Goal: Information Seeking & Learning: Get advice/opinions

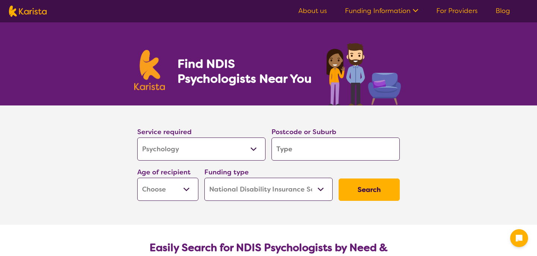
select select "Psychology"
select select "NDIS"
select select "Psychology"
select select "NDIS"
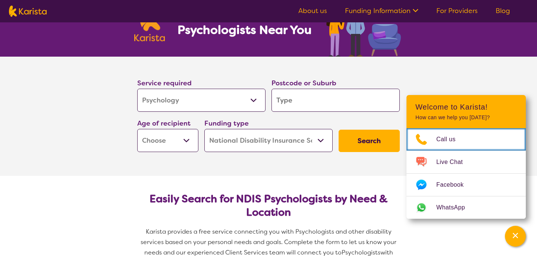
scroll to position [47, 0]
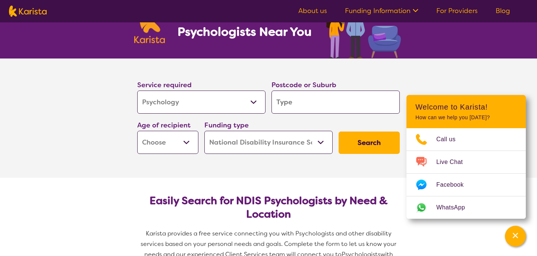
click at [324, 103] on input "search" at bounding box center [336, 102] width 128 height 23
click at [304, 99] on input "search" at bounding box center [336, 102] width 128 height 23
type input "3"
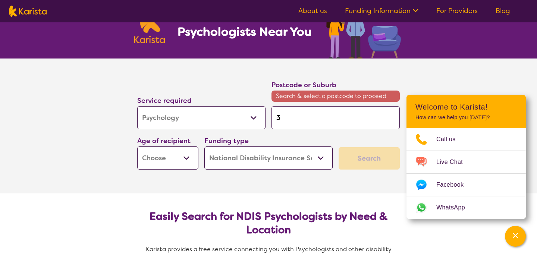
type input "38"
type input "381"
type input "3818"
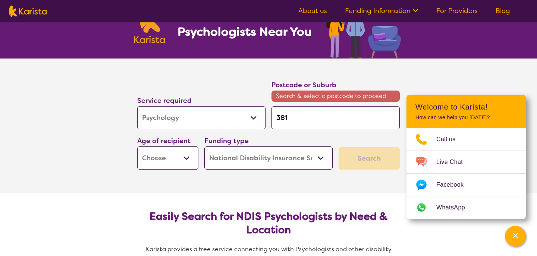
type input "3818"
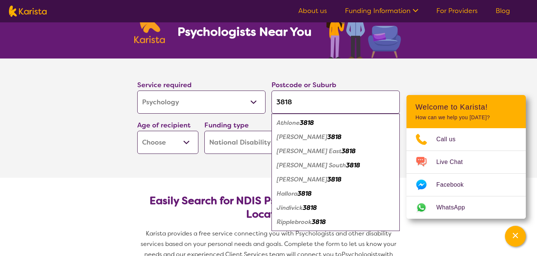
type input "381"
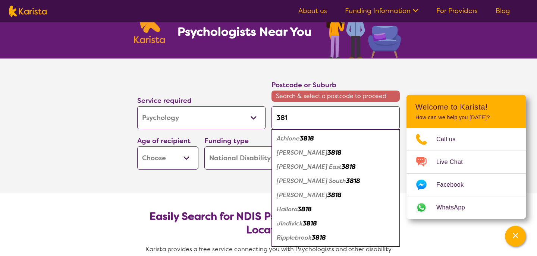
type input "38"
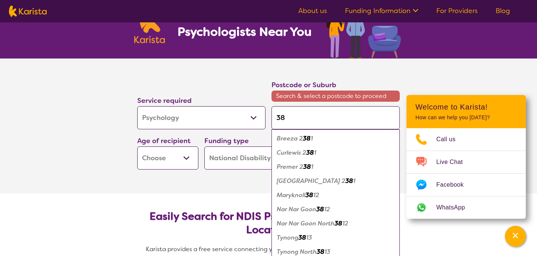
type input "382"
type input "3820"
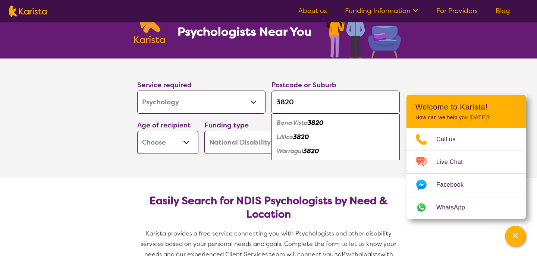
type input "382"
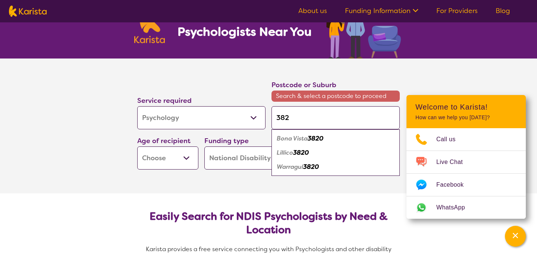
type input "38"
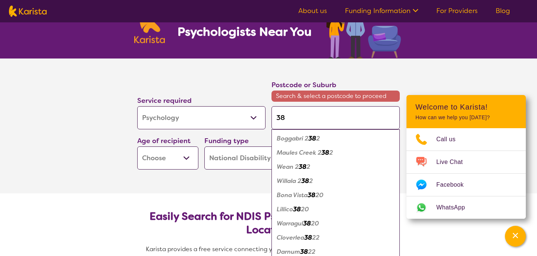
type input "381"
type input "3818"
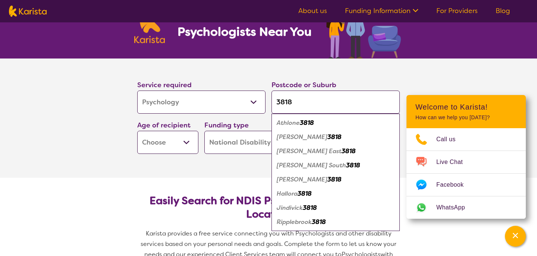
type input "381"
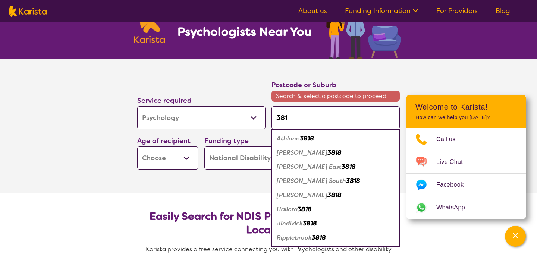
type input "38"
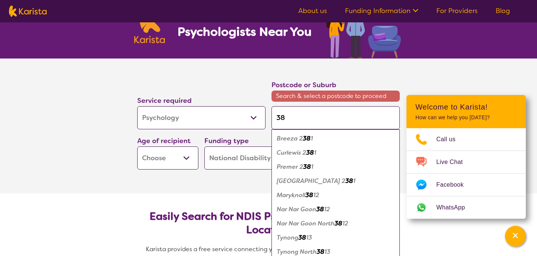
type input "381"
type input "3810"
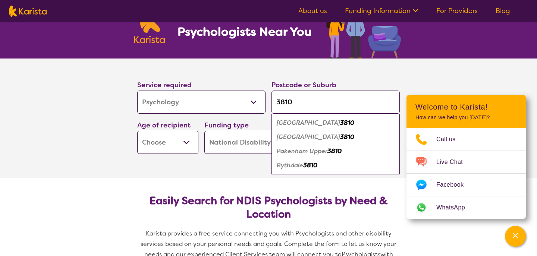
type input "3810"
click at [332, 125] on div "Pakenham 3810" at bounding box center [335, 123] width 121 height 14
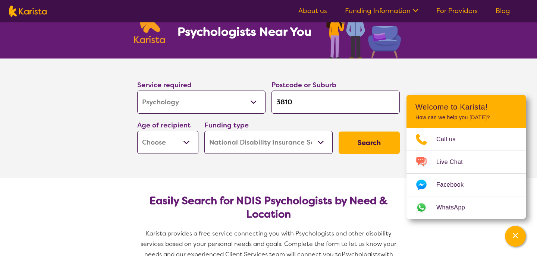
select select "AS"
click at [351, 139] on button "Search" at bounding box center [369, 143] width 61 height 22
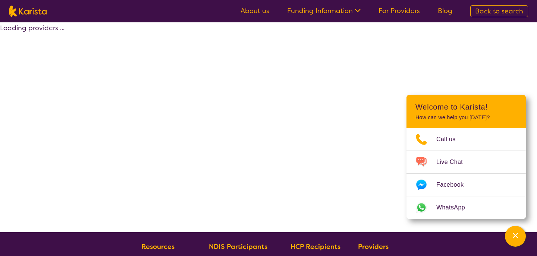
select select "by_score"
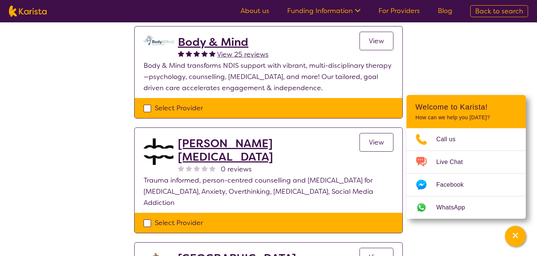
scroll to position [295, 0]
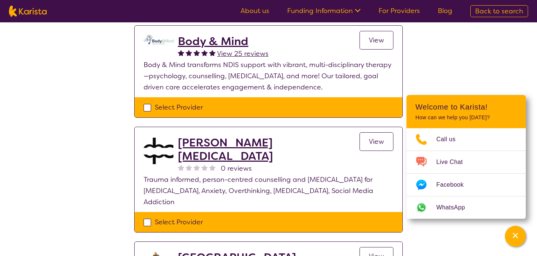
click at [300, 145] on h2 "[PERSON_NAME] [MEDICAL_DATA]" at bounding box center [269, 149] width 182 height 27
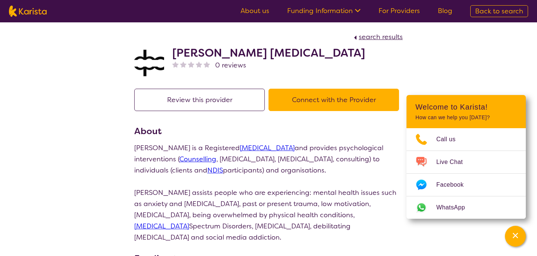
click at [296, 102] on button "Connect with the Provider" at bounding box center [334, 100] width 131 height 22
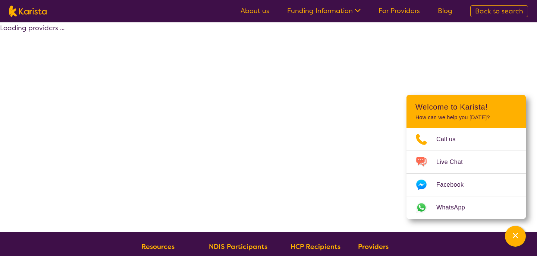
select select "by_score"
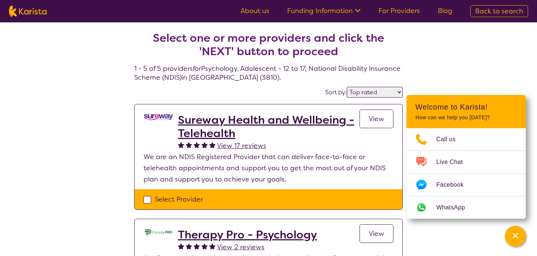
scroll to position [156, 0]
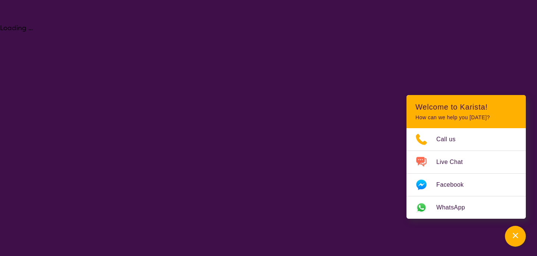
select select "Psychology"
select select "AS"
select select "NDIS"
select select "Psychology"
select select "AS"
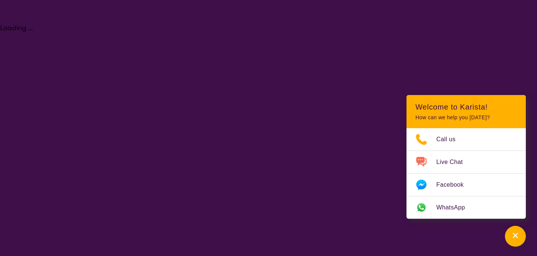
select select "NDIS"
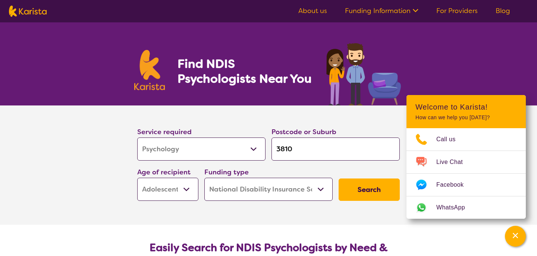
click at [173, 106] on section "Service required Allied Health Assistant Assessment ([MEDICAL_DATA] or [MEDICAL…" at bounding box center [268, 155] width 286 height 98
select select "Support worker"
click at [355, 191] on button "Search" at bounding box center [369, 190] width 61 height 22
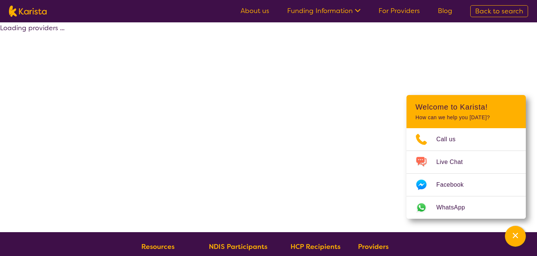
select select "by_score"
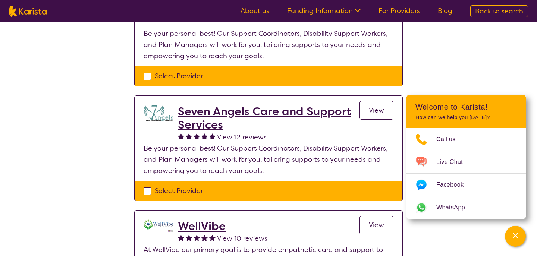
scroll to position [114, 0]
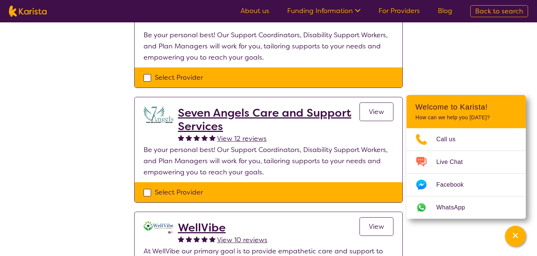
click at [159, 115] on img at bounding box center [159, 114] width 30 height 17
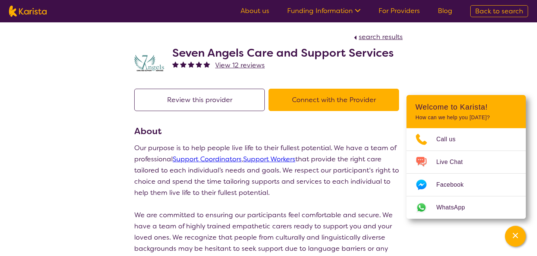
click at [225, 65] on span "View 12 reviews" at bounding box center [240, 65] width 50 height 9
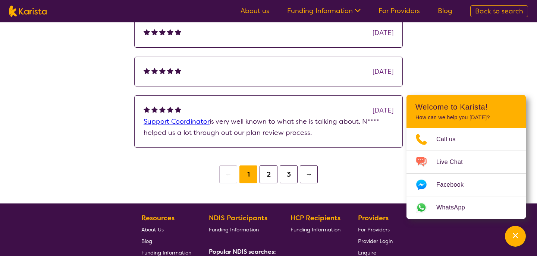
scroll to position [286, 0]
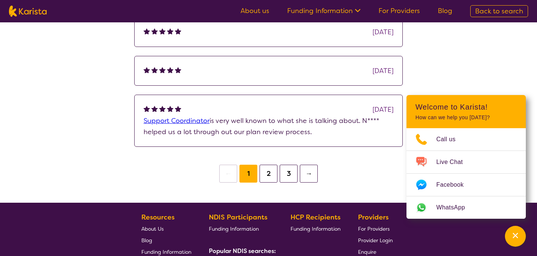
click at [267, 172] on button "2" at bounding box center [269, 174] width 18 height 18
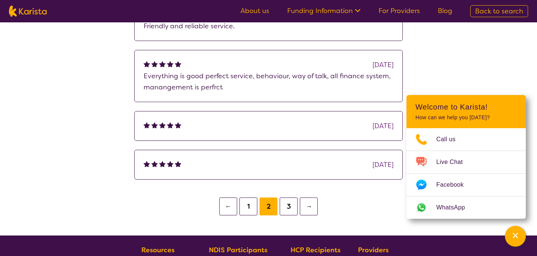
scroll to position [229, 0]
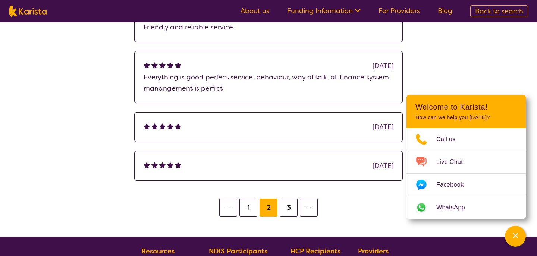
click at [290, 212] on button "3" at bounding box center [289, 208] width 18 height 18
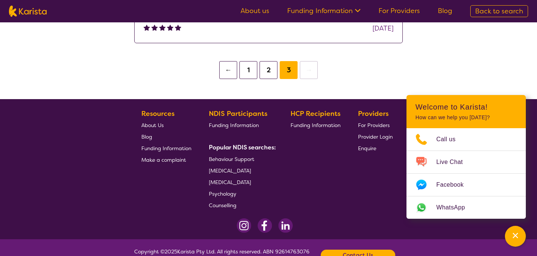
scroll to position [209, 0]
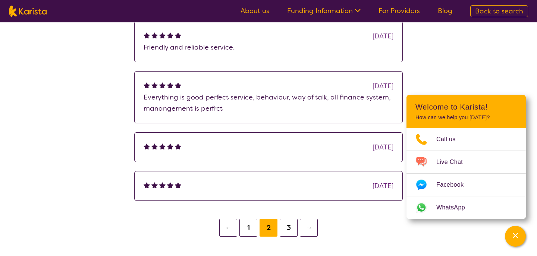
scroll to position [0, 0]
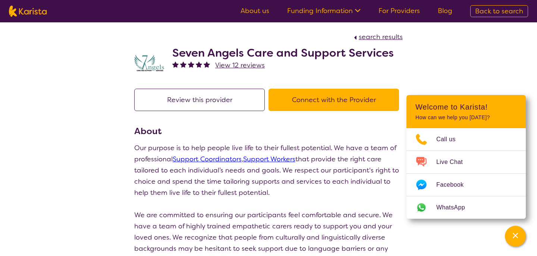
select select "by_score"
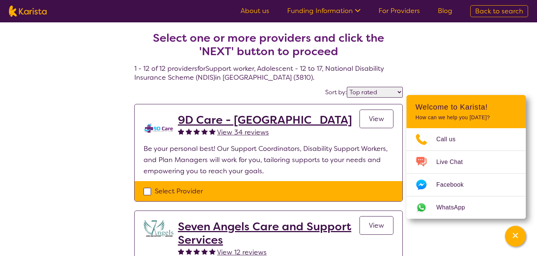
click at [220, 117] on h2 "9D Care - [GEOGRAPHIC_DATA]" at bounding box center [265, 119] width 174 height 13
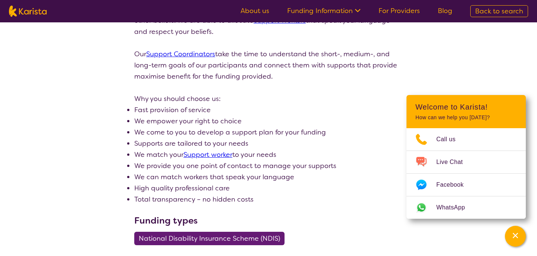
scroll to position [252, 0]
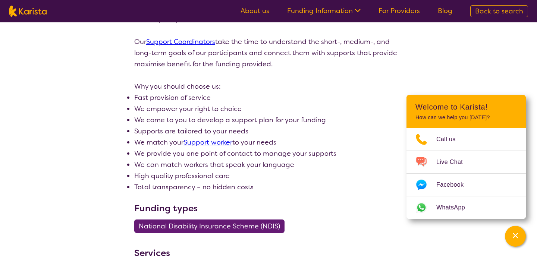
select select "by_score"
